Goal: Task Accomplishment & Management: Use online tool/utility

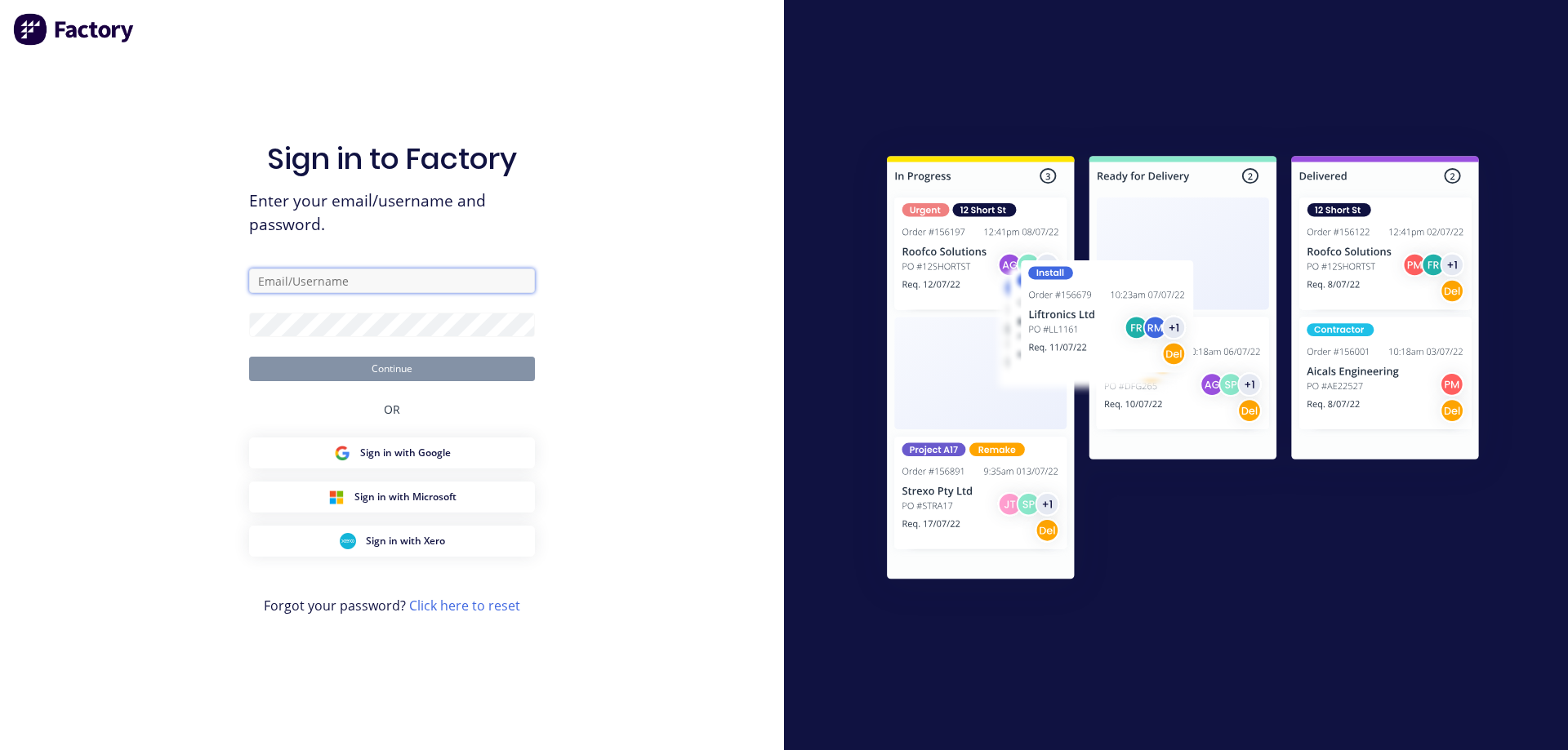
click at [373, 280] on input "text" at bounding box center [392, 280] width 286 height 25
type input "[EMAIL_ADDRESS][DOMAIN_NAME]"
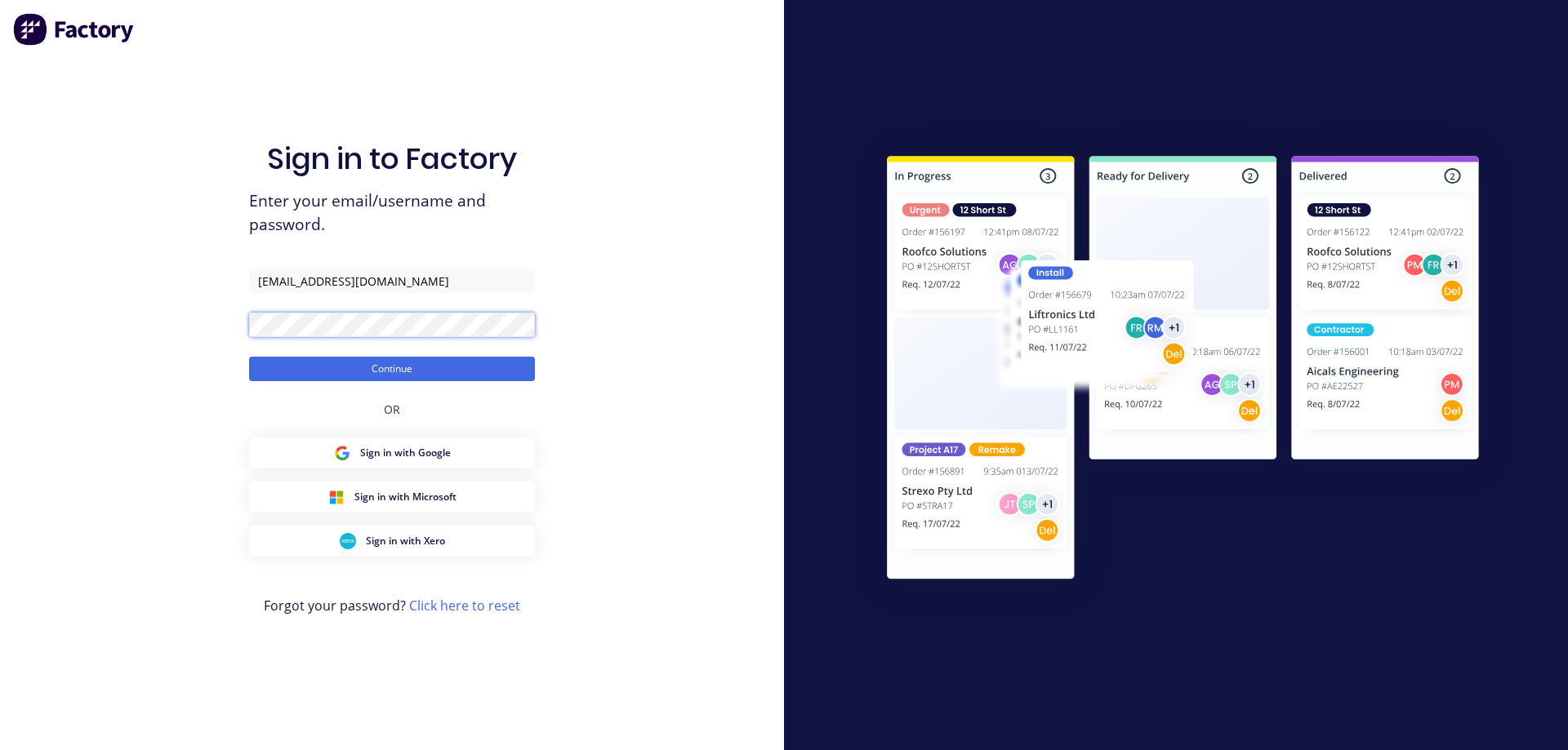
click at [249, 357] on button "Continue" at bounding box center [392, 369] width 286 height 25
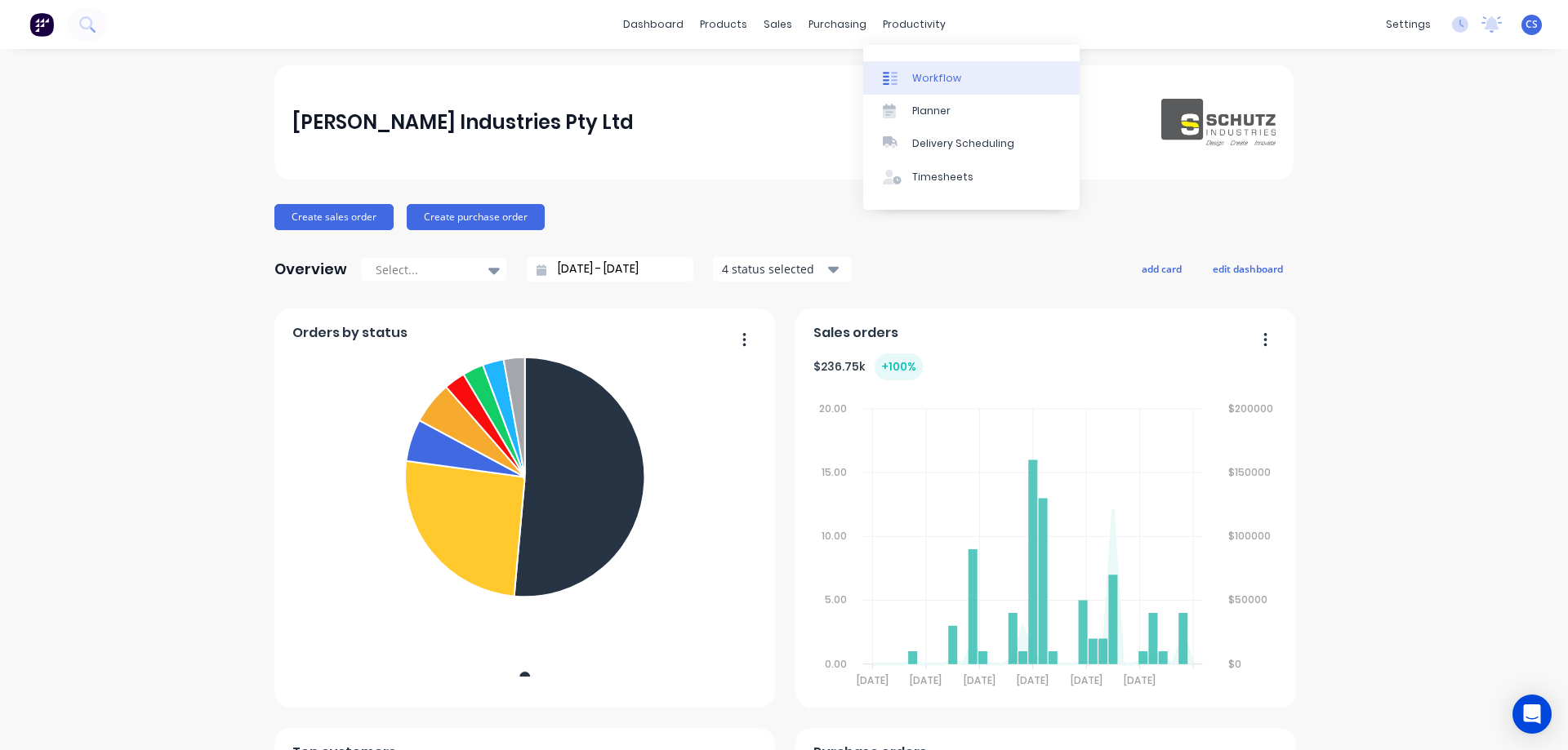
click at [934, 74] on div "Workflow" at bounding box center [936, 78] width 49 height 15
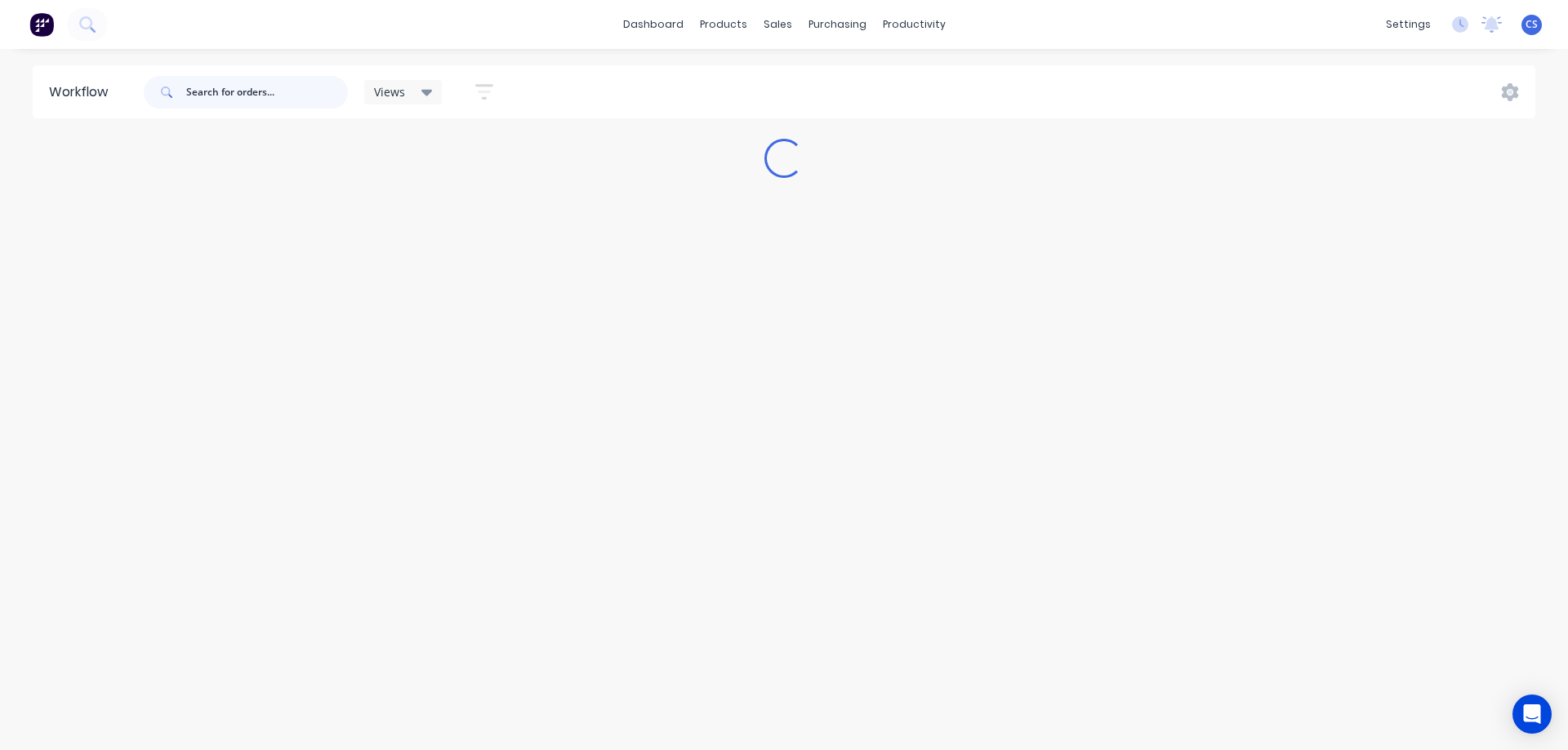
click at [242, 96] on input "text" at bounding box center [266, 92] width 161 height 33
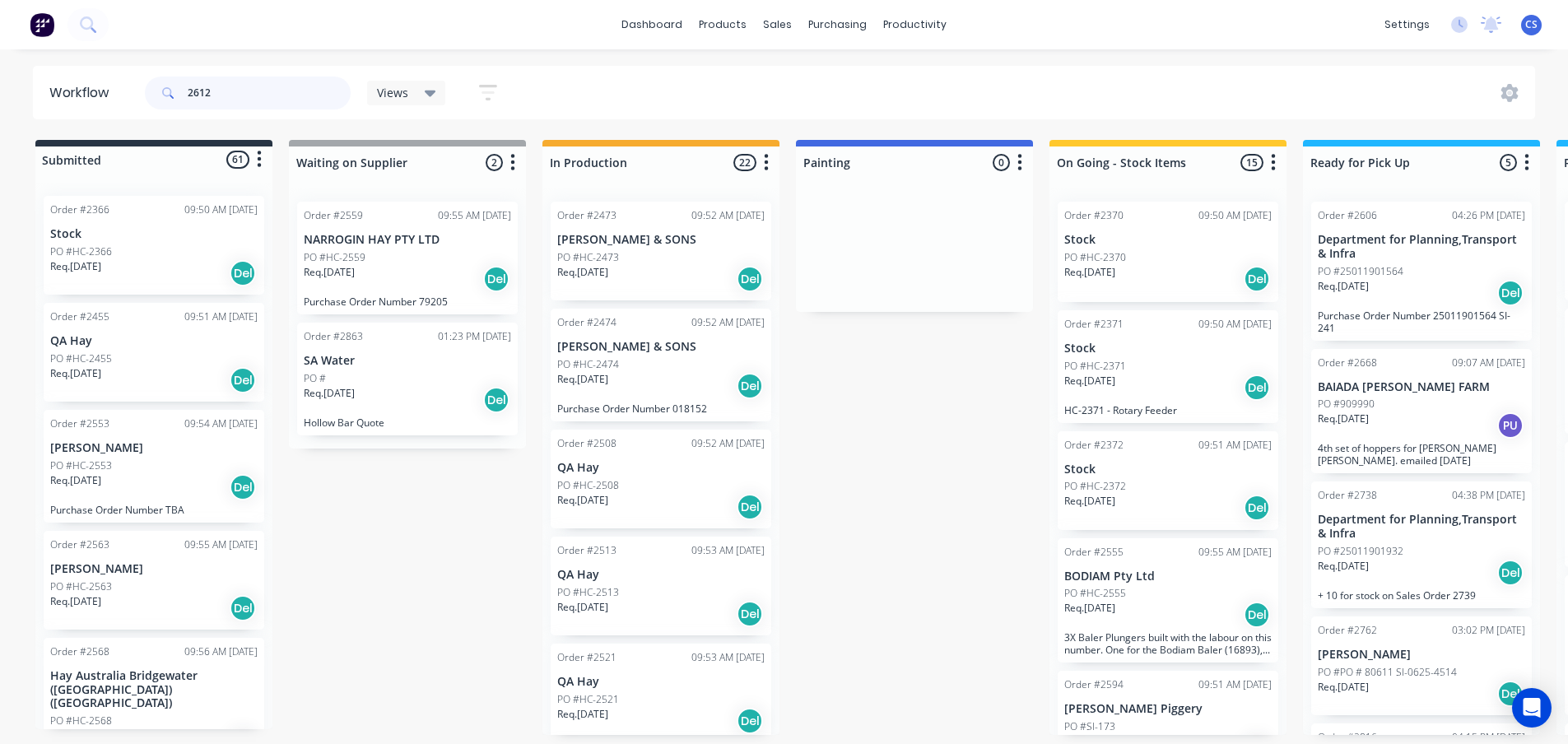
type input "2612"
click at [219, 94] on input "2612" at bounding box center [268, 93] width 163 height 33
click at [284, 99] on input "2612" at bounding box center [268, 93] width 163 height 33
drag, startPoint x: 208, startPoint y: 97, endPoint x: 158, endPoint y: 97, distance: 50.0
click at [158, 97] on div "2612" at bounding box center [247, 93] width 205 height 33
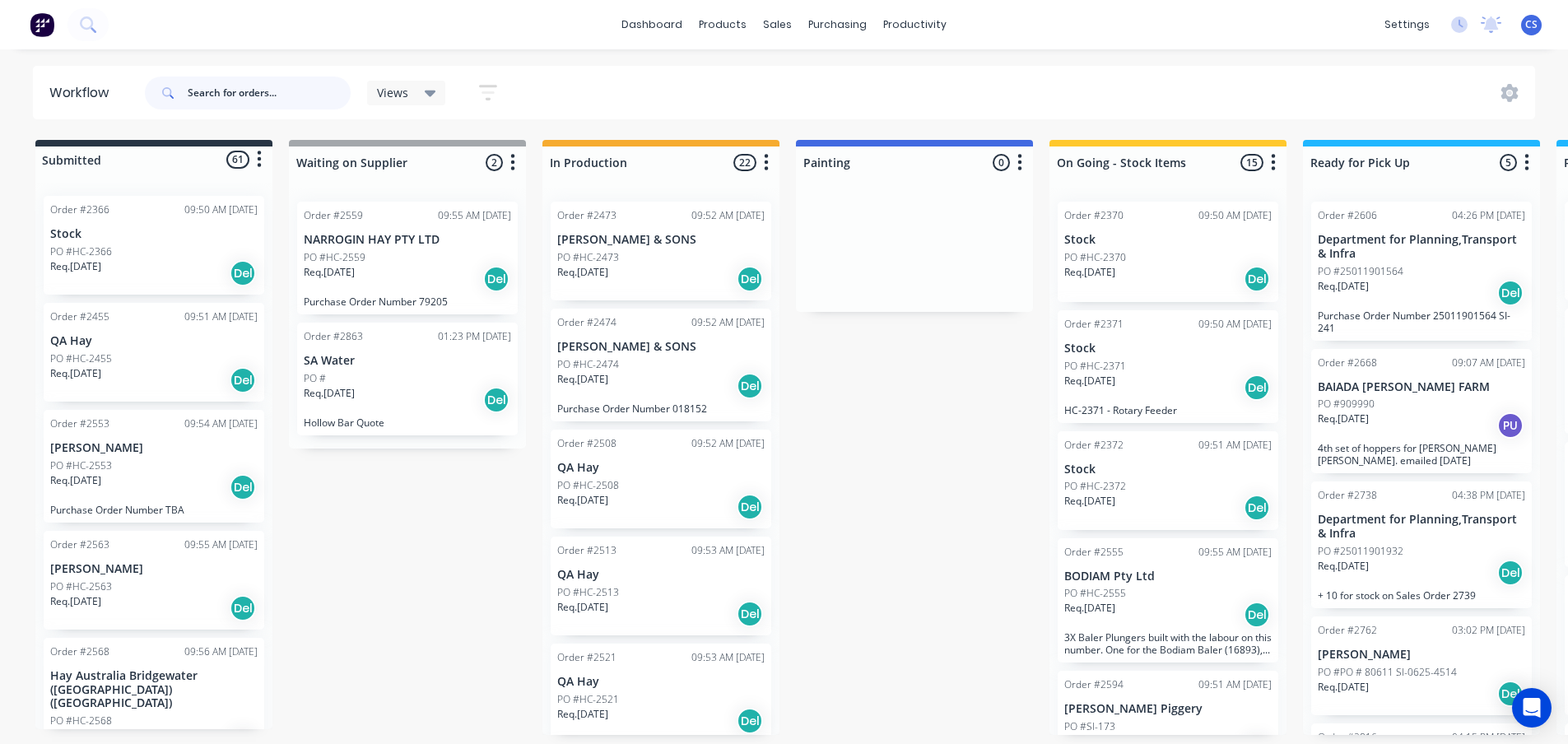
type input "1"
type input "2612"
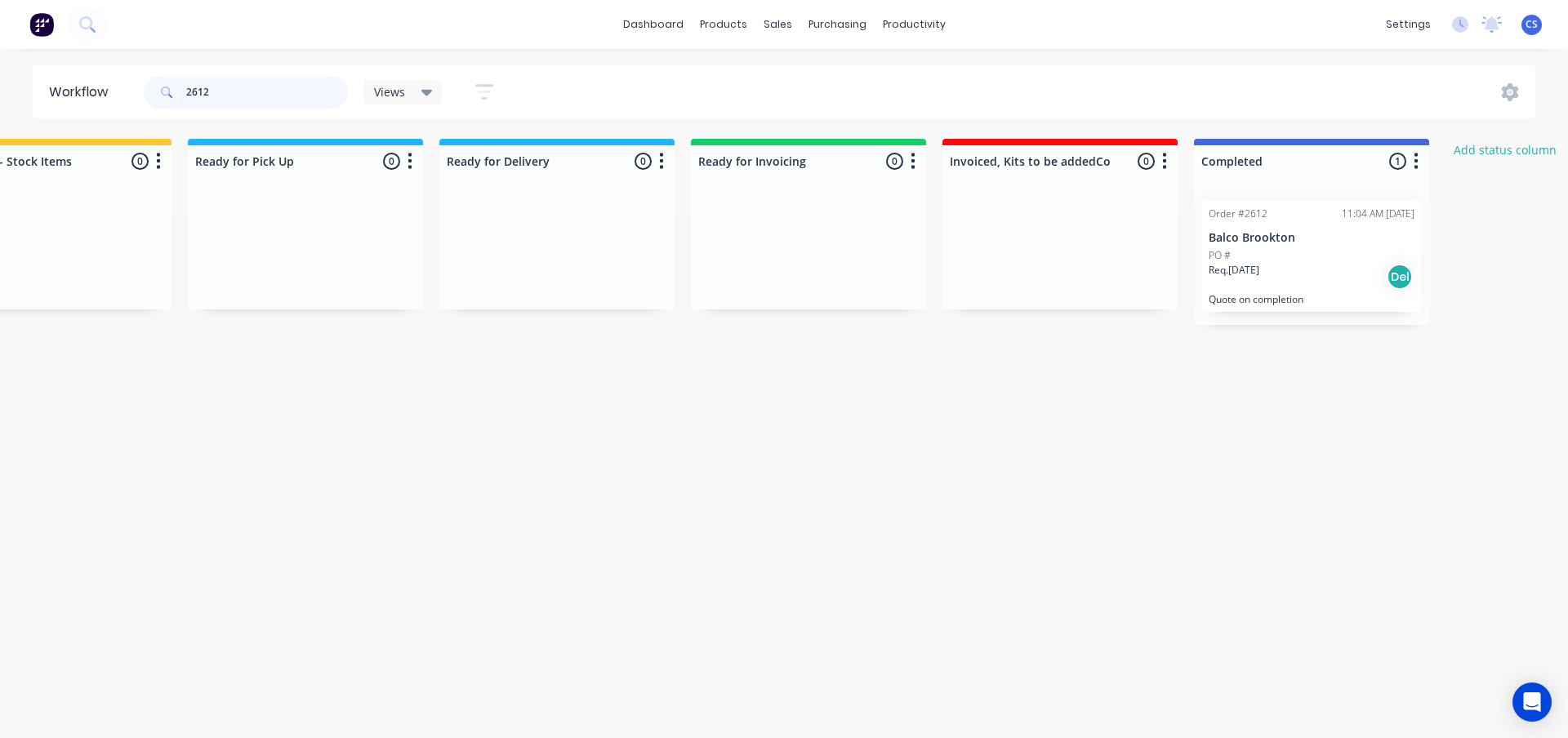
scroll to position [0, 1109]
click at [1307, 263] on div "Req. [DATE] Del" at bounding box center [1309, 277] width 206 height 28
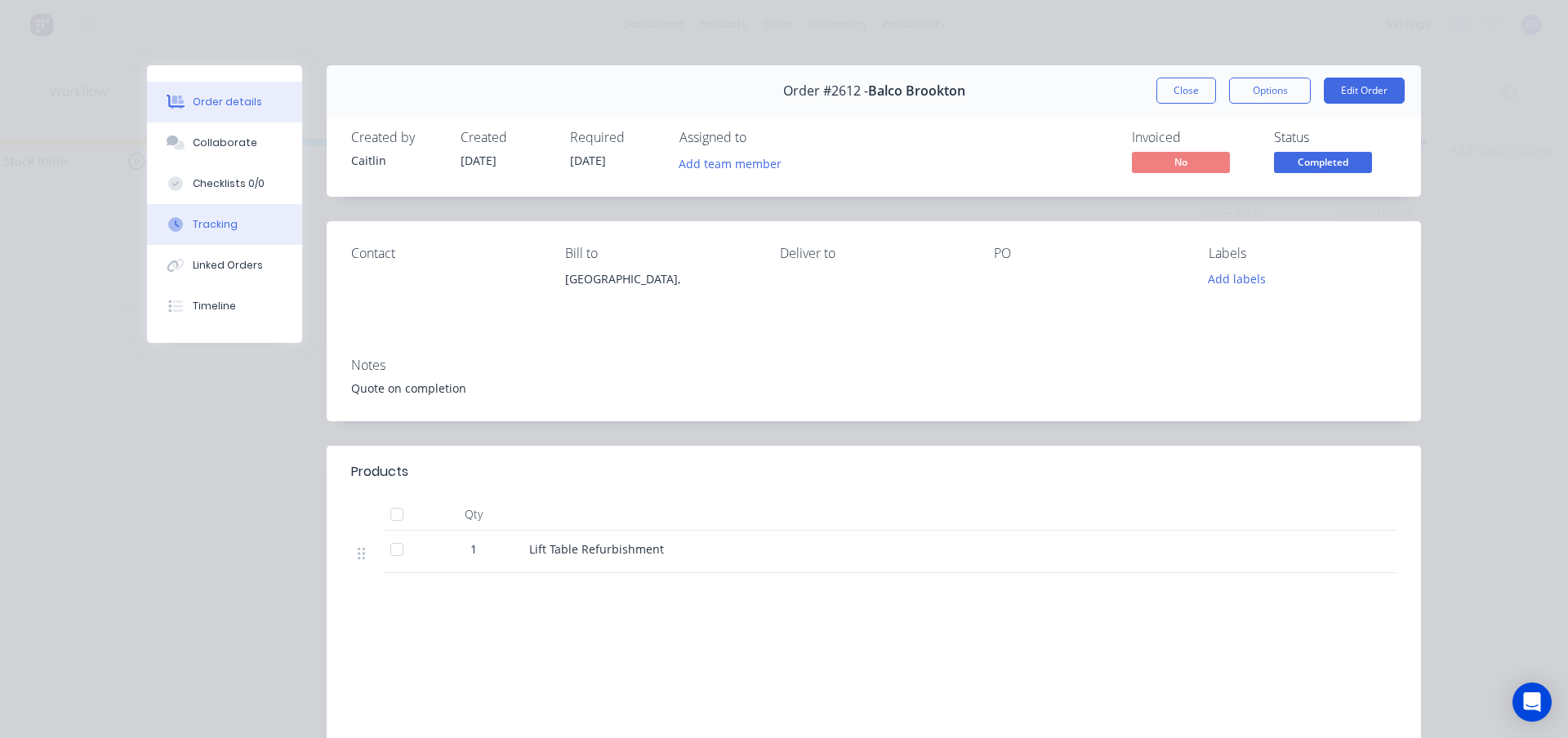
click at [221, 233] on button "Tracking" at bounding box center [224, 224] width 155 height 41
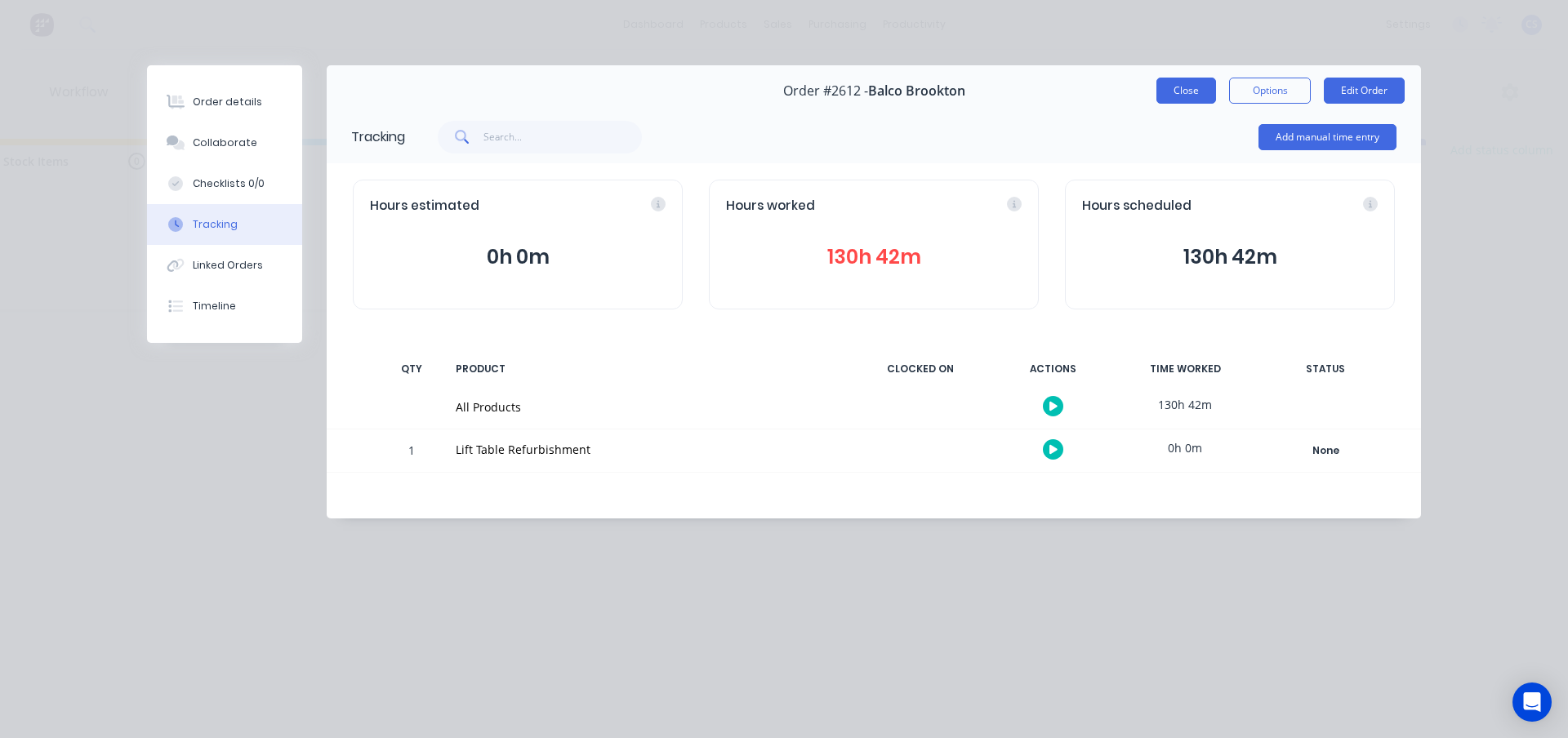
click at [1174, 90] on button "Close" at bounding box center [1186, 90] width 59 height 26
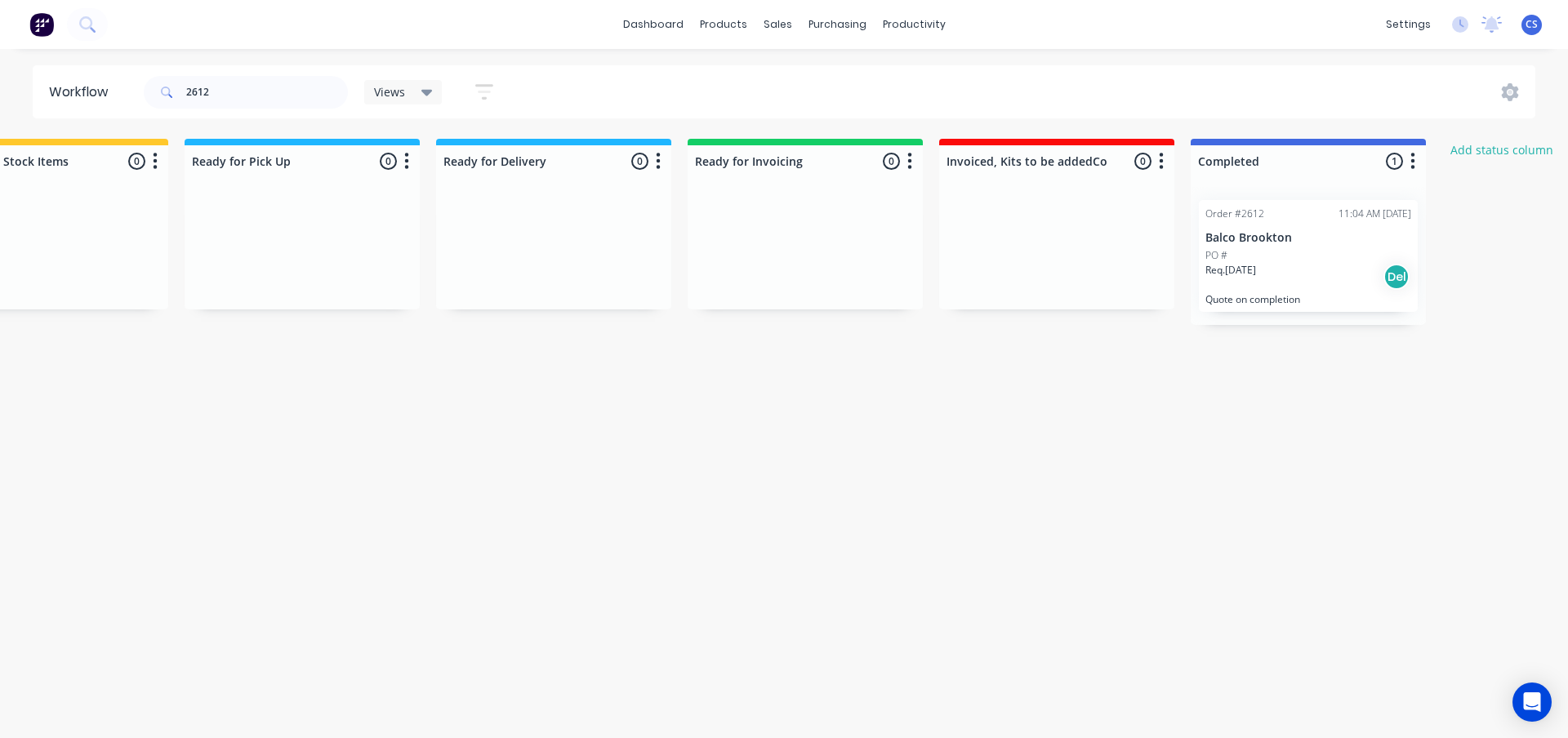
click at [1533, 27] on span "CS" at bounding box center [1531, 24] width 12 height 15
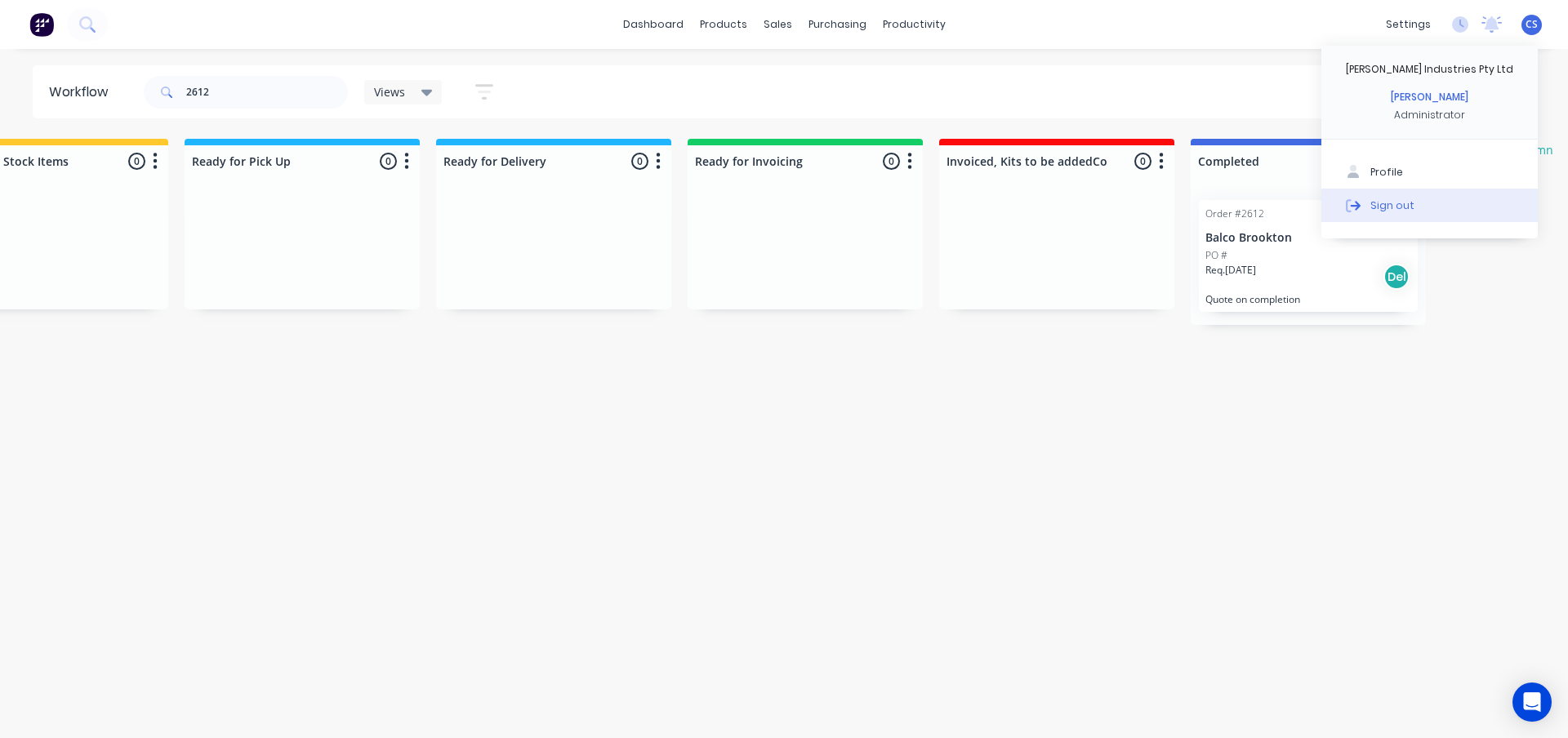
click at [1397, 211] on div "Sign out" at bounding box center [1392, 205] width 45 height 15
